Goal: Information Seeking & Learning: Learn about a topic

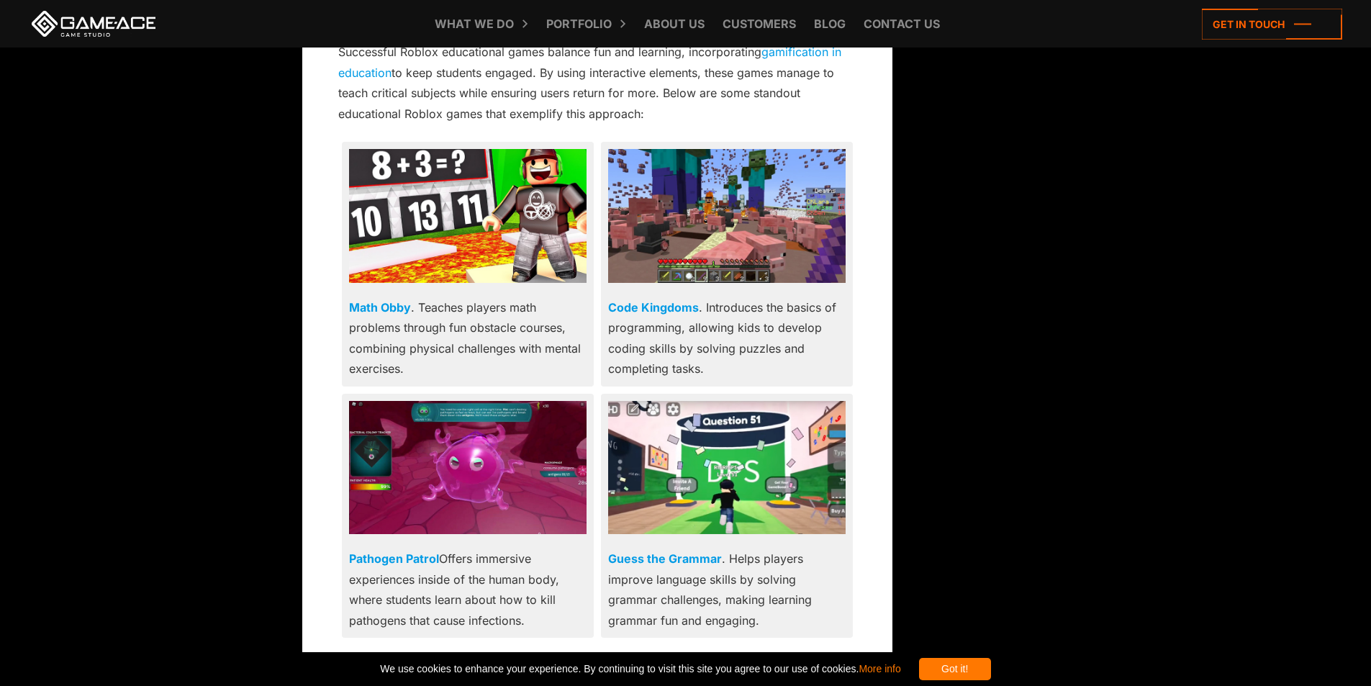
scroll to position [2734, 0]
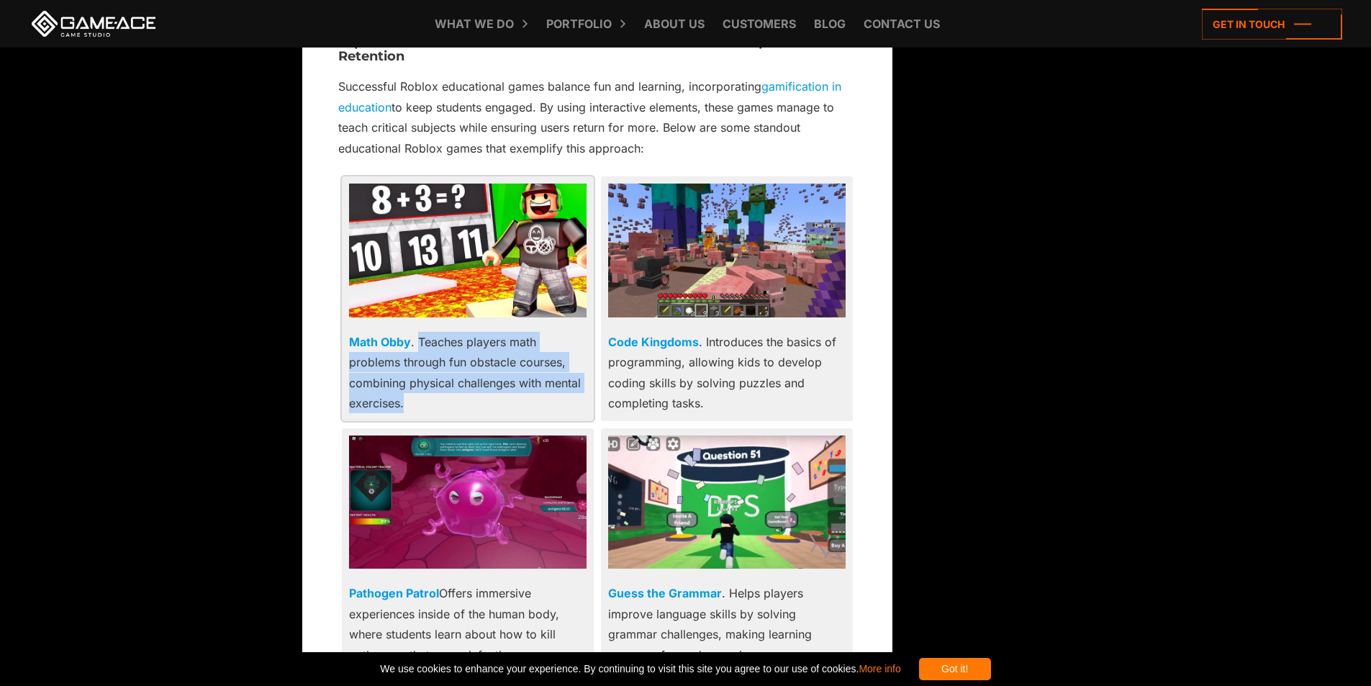
drag, startPoint x: 418, startPoint y: 297, endPoint x: 420, endPoint y: 355, distance: 58.3
click at [420, 355] on p "Math Obby . Teaches players math problems through fun obstacle courses, combini…" at bounding box center [467, 373] width 237 height 82
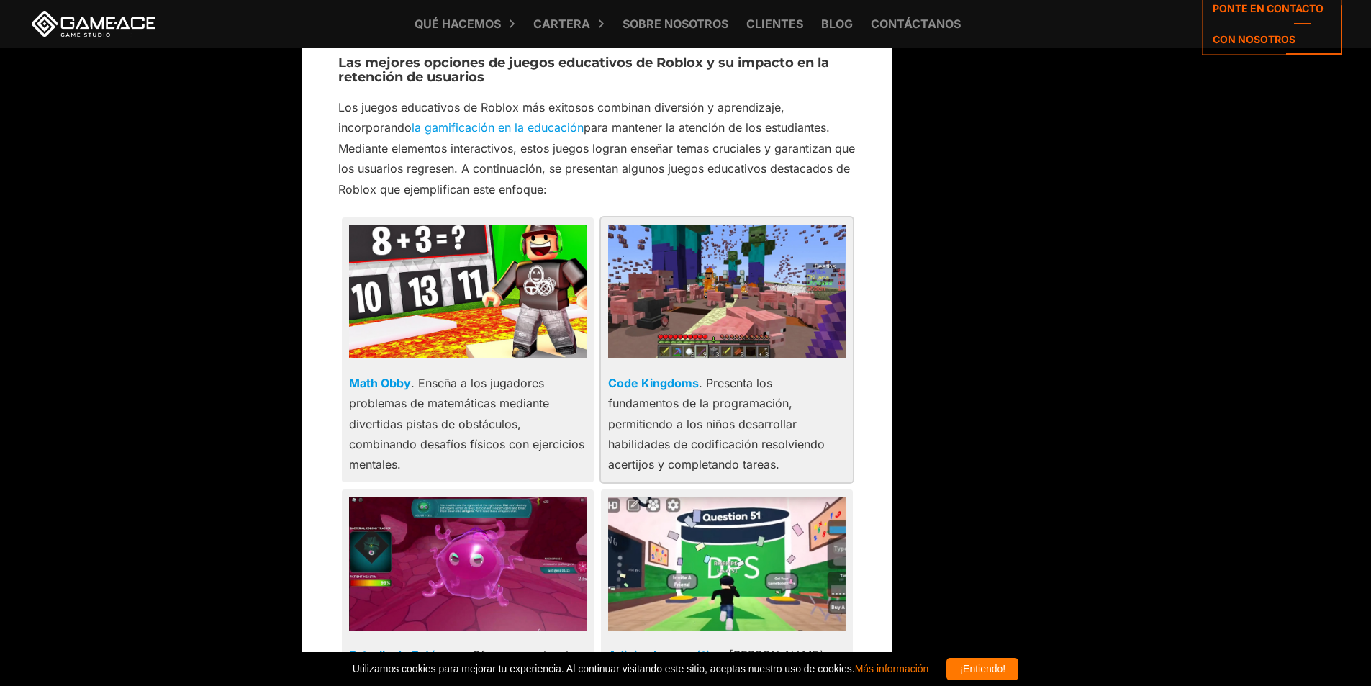
scroll to position [2755, 0]
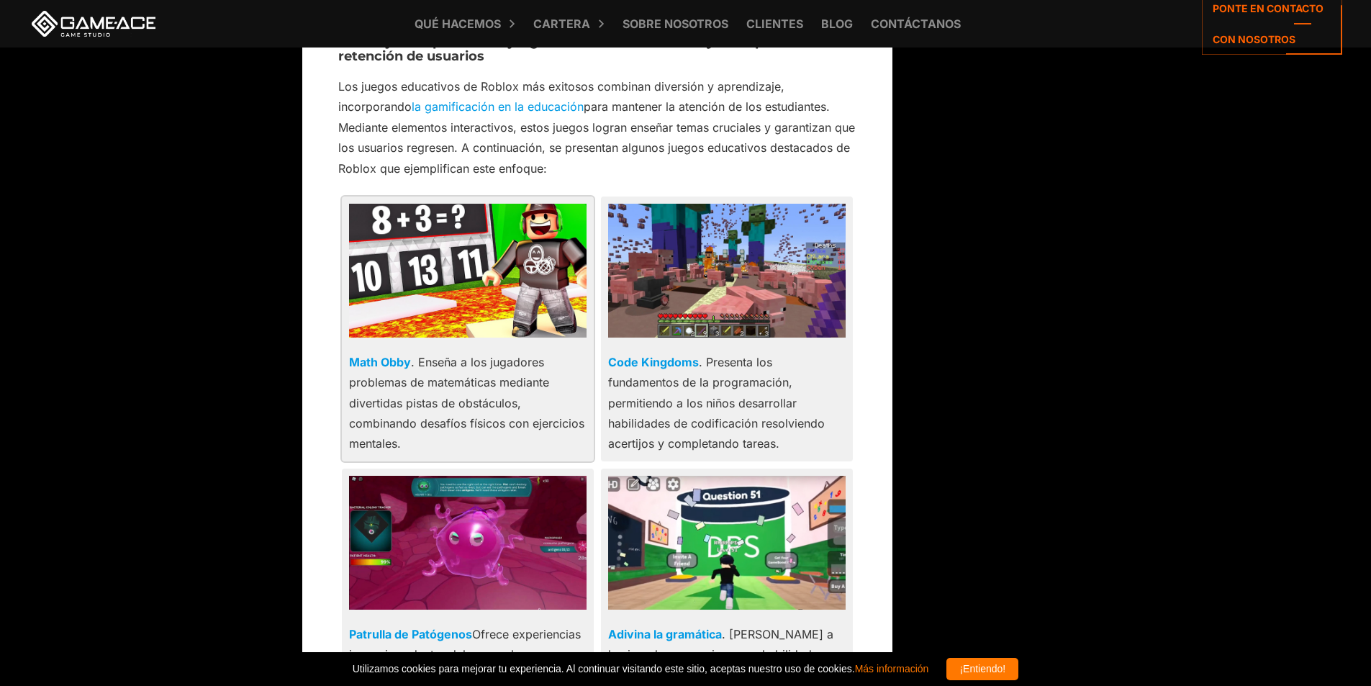
drag, startPoint x: 420, startPoint y: 319, endPoint x: 422, endPoint y: 379, distance: 60.5
click at [420, 399] on p "Math Obby . Enseña a los jugadores problemas de matemáticas mediante divertidas…" at bounding box center [467, 403] width 237 height 102
copy font "Enseña a los jugadores problemas de matemáticas mediante divertidas pistas de o…"
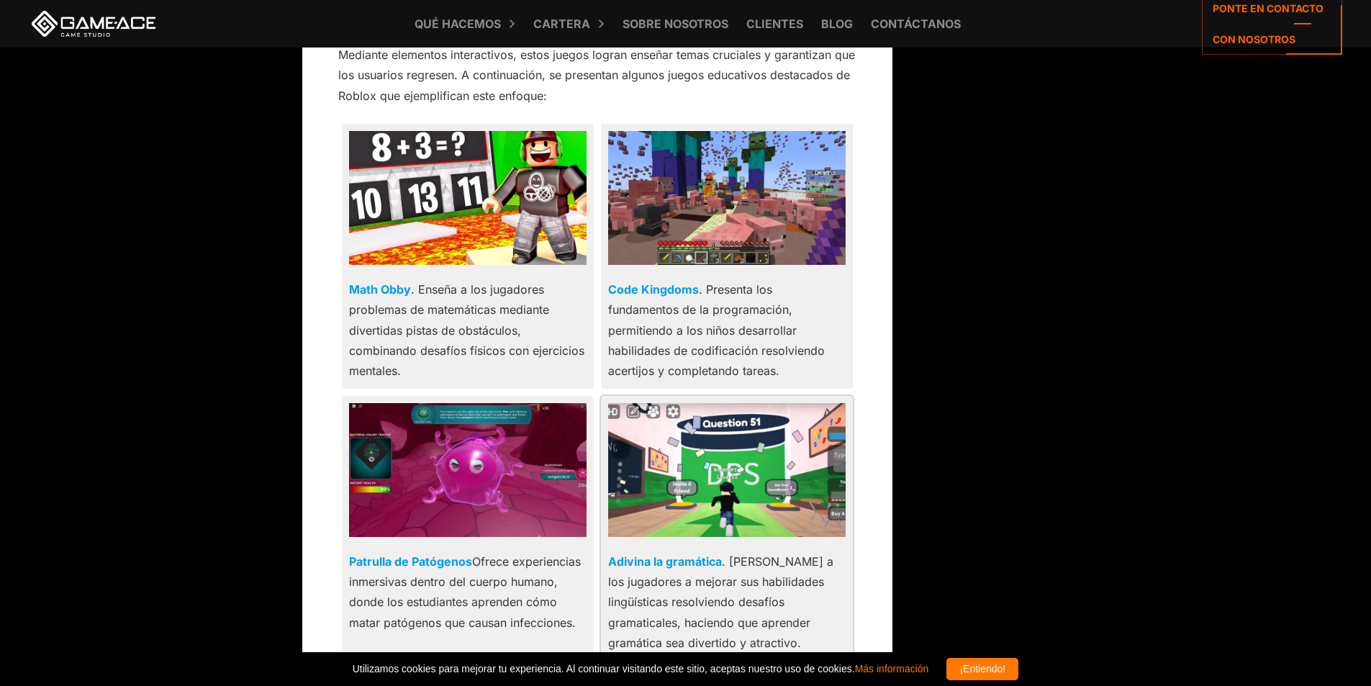
scroll to position [2827, 0]
click at [717, 281] on p "Code Kingdoms . Presenta los fundamentos de la programación, permitiendo a los …" at bounding box center [726, 331] width 237 height 102
drag, startPoint x: 700, startPoint y: 243, endPoint x: 609, endPoint y: 247, distance: 91.5
click at [607, 247] on div "Code Kingdoms . Presenta los fundamentos de la programación, permitiendo a los …" at bounding box center [727, 256] width 252 height 265
copy p "Code Kingdoms"
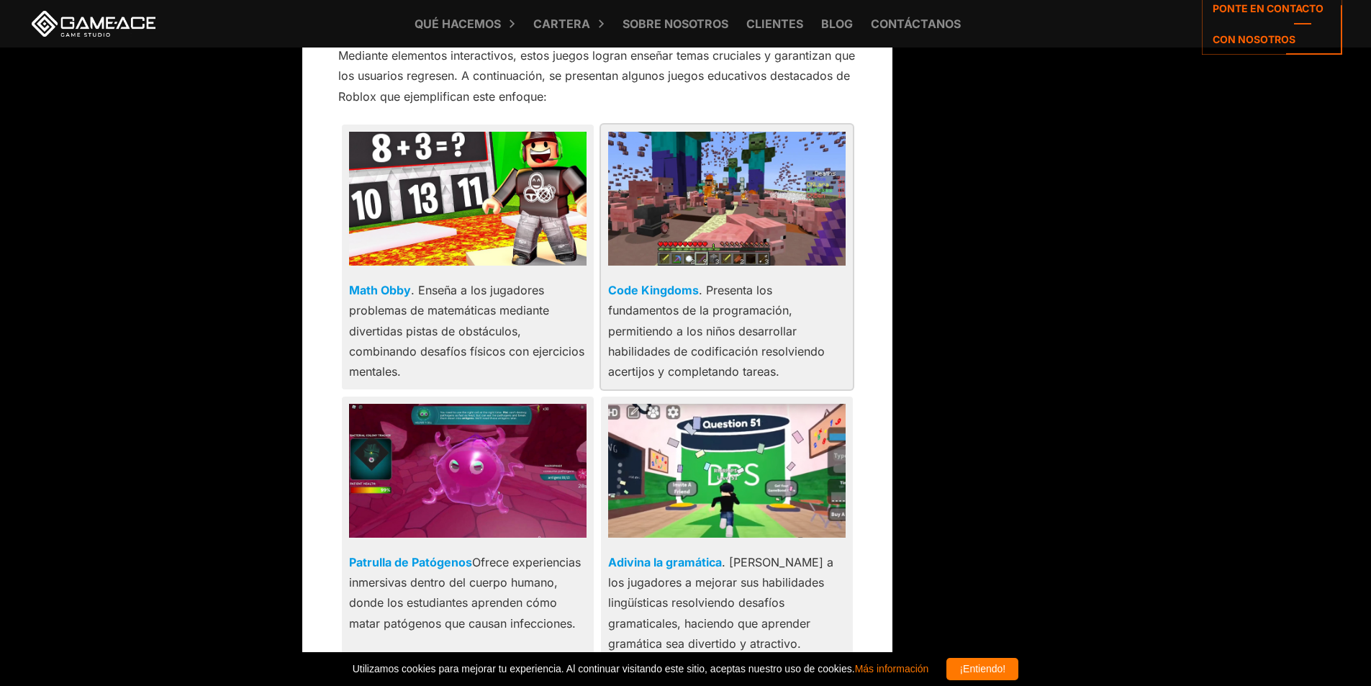
click at [750, 300] on p "Code Kingdoms . Presenta los fundamentos de la programación, permitiendo a los …" at bounding box center [726, 331] width 237 height 102
drag, startPoint x: 709, startPoint y: 242, endPoint x: 785, endPoint y: 335, distance: 119.1
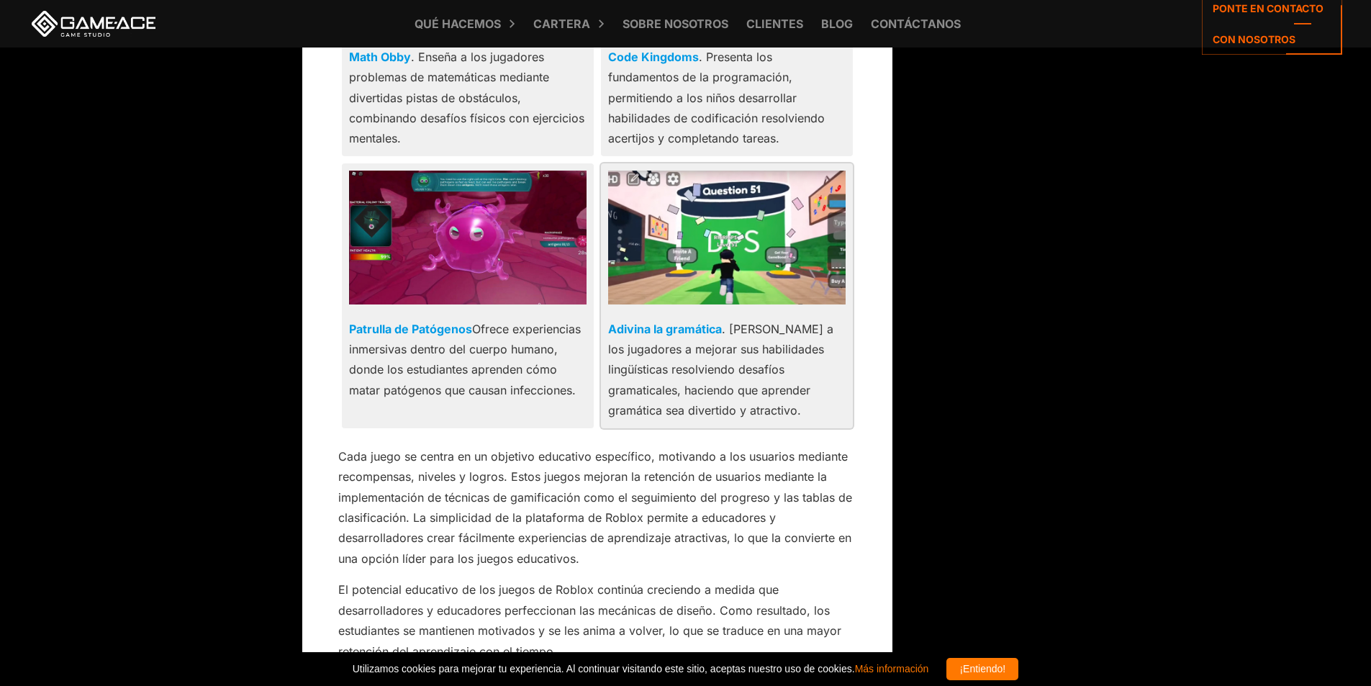
scroll to position [3115, 0]
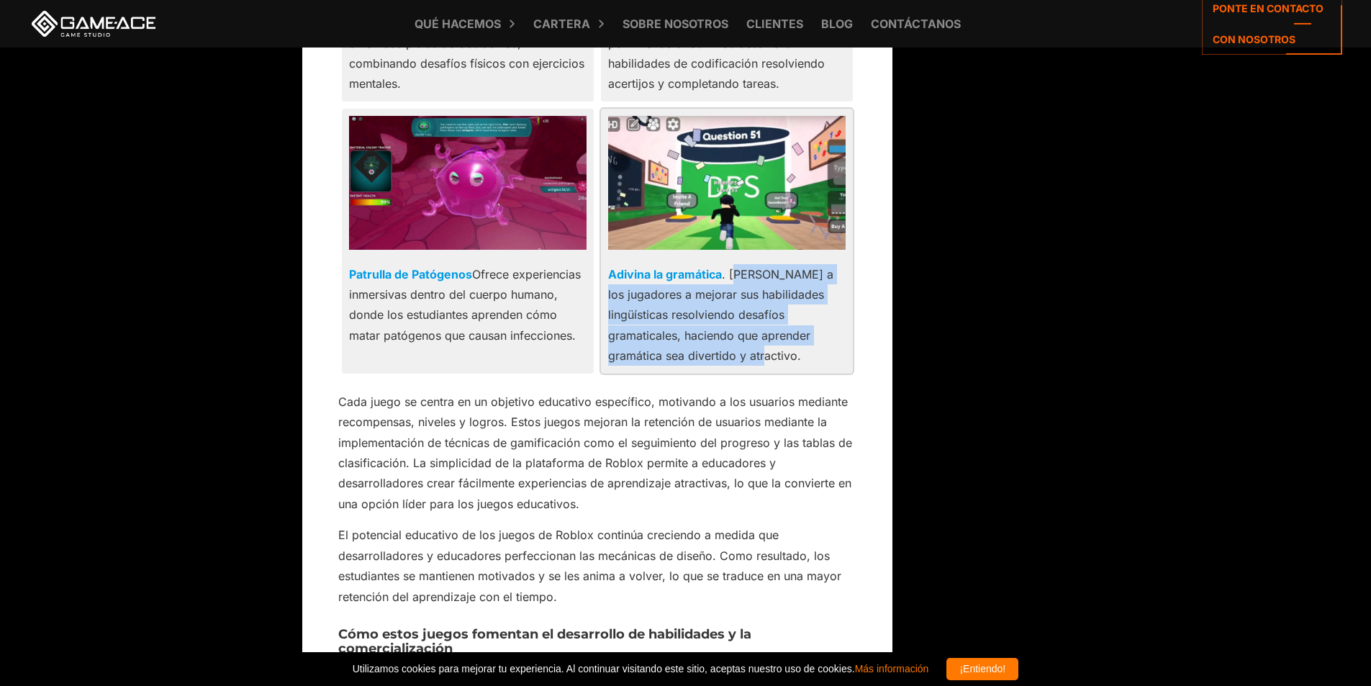
drag, startPoint x: 734, startPoint y: 236, endPoint x: 803, endPoint y: 315, distance: 105.0
click at [803, 315] on p "Adivina la gramática . [PERSON_NAME] a los jugadores a mejorar sus habilidades …" at bounding box center [726, 315] width 237 height 102
copy font "[PERSON_NAME] a los jugadores a mejorar sus habilidades lingüísticas resolviend…"
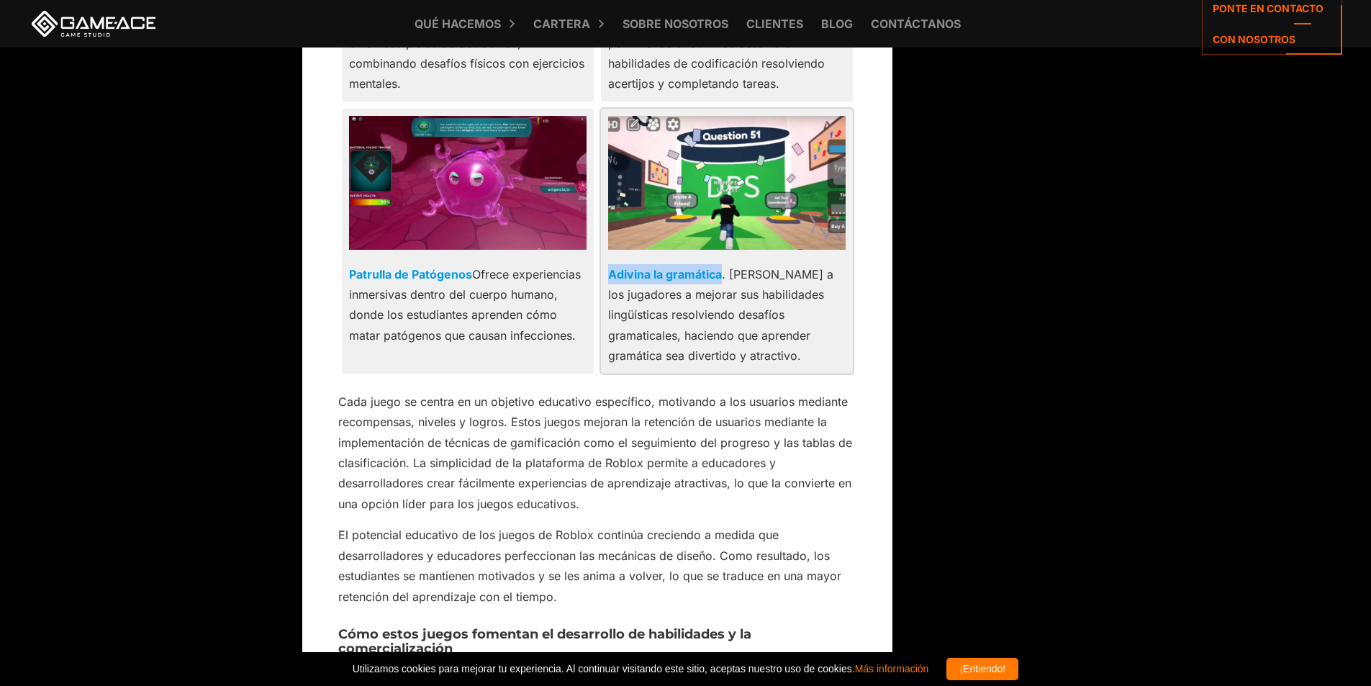
click at [609, 264] on p "Adivina la gramática . [PERSON_NAME] a los jugadores a mejorar sus habilidades …" at bounding box center [726, 315] width 237 height 102
copy font "Adivina la gramática"
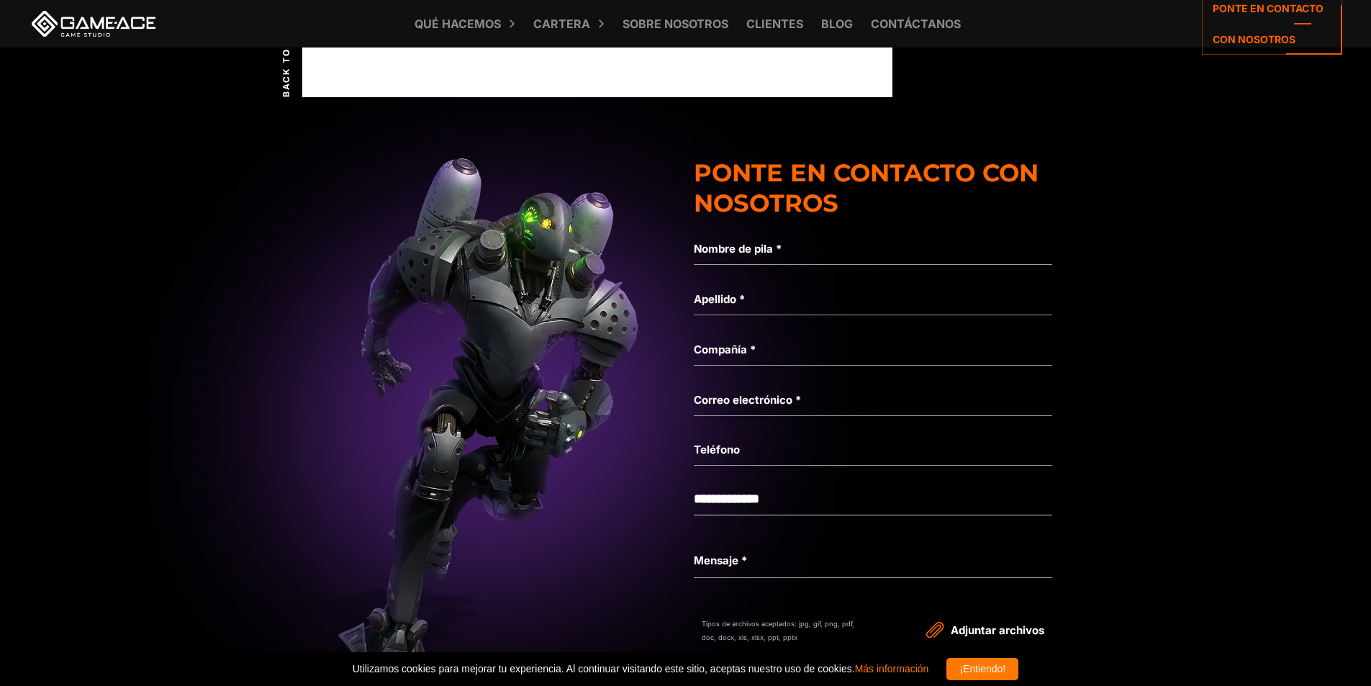
scroll to position [9512, 0]
